Goal: Check status: Check status

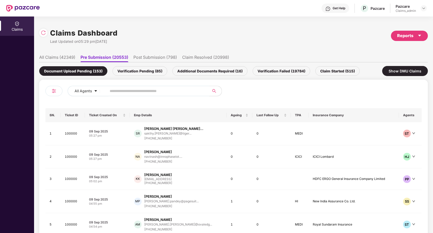
click at [149, 93] on input "text" at bounding box center [156, 91] width 93 height 8
click at [58, 56] on li "All Claims (42349)" at bounding box center [57, 58] width 36 height 7
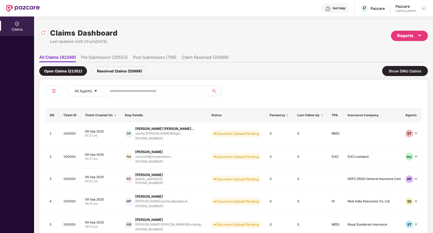
click at [144, 88] on input "text" at bounding box center [156, 91] width 93 height 8
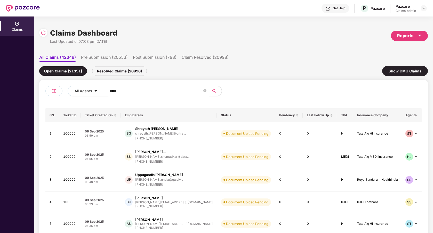
type input "******"
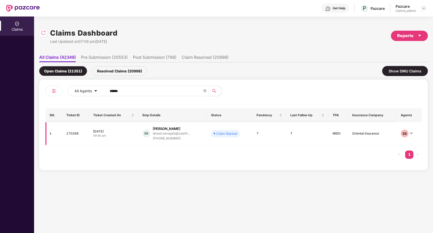
click at [205, 142] on td "[PERSON_NAME] [PERSON_NAME] [PERSON_NAME].senapati@cashfr... [PHONE_NUMBER]" at bounding box center [172, 133] width 69 height 23
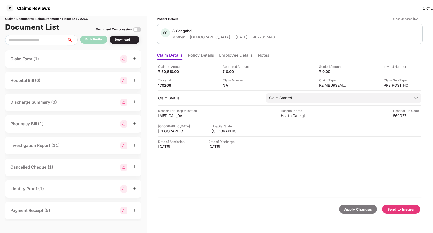
click at [204, 54] on li "Policy Details" at bounding box center [201, 56] width 26 height 7
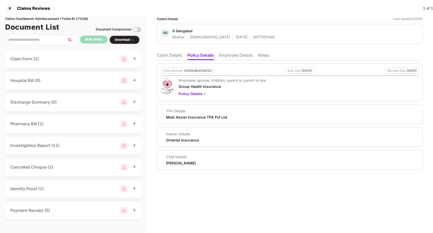
click at [170, 57] on li "Claim Details" at bounding box center [169, 56] width 25 height 7
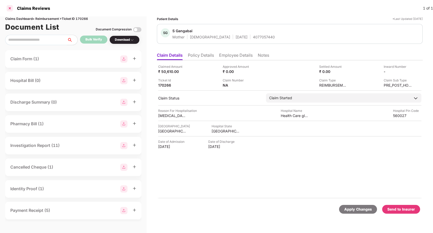
click at [12, 8] on div at bounding box center [10, 8] width 8 height 8
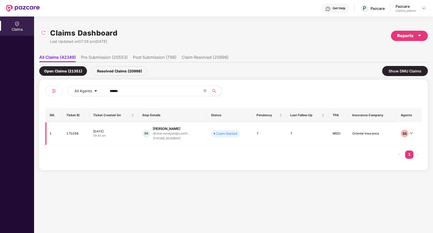
click at [252, 138] on td "Claim Started" at bounding box center [229, 133] width 45 height 23
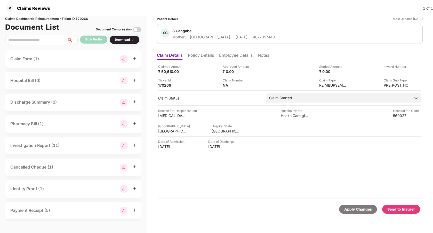
click at [46, 61] on div "Claim Form (1)" at bounding box center [73, 59] width 126 height 7
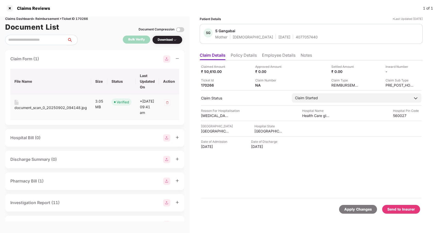
click at [70, 107] on div "document_scan_0_20250902_094148.jpg" at bounding box center [50, 108] width 73 height 6
click at [242, 171] on div "Claimed Amount ₹ 50,610.00 Approved Amount ₹ 0.00 Settled Amount ₹ 0.00 Inward …" at bounding box center [311, 129] width 223 height 138
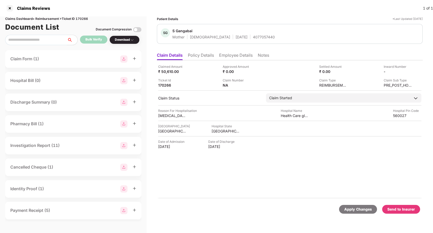
click at [237, 181] on div "Claimed Amount ₹ 50,610.00 Approved Amount ₹ 0.00 Settled Amount ₹ 0.00 Inward …" at bounding box center [290, 129] width 266 height 138
